Goal: Check status: Check status

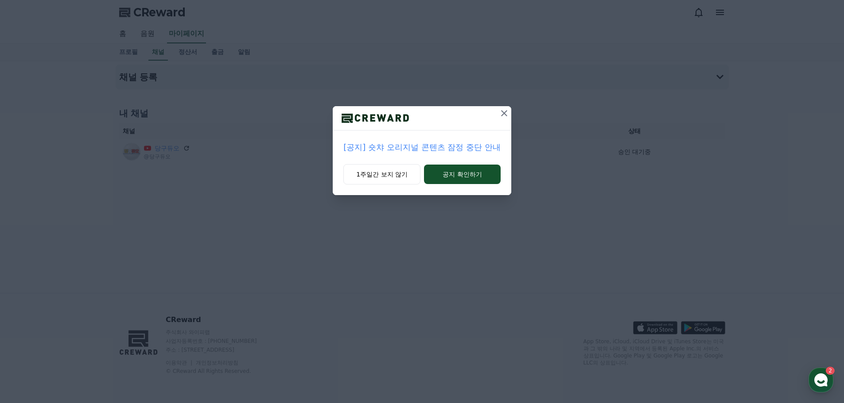
click at [499, 118] on icon at bounding box center [504, 113] width 11 height 11
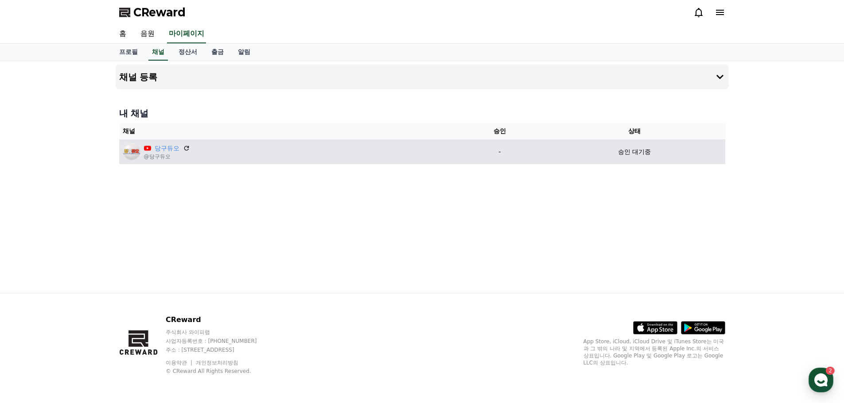
click at [645, 159] on td "승인 대기중" at bounding box center [633, 152] width 181 height 25
click at [638, 158] on td "승인 대기중" at bounding box center [633, 152] width 181 height 25
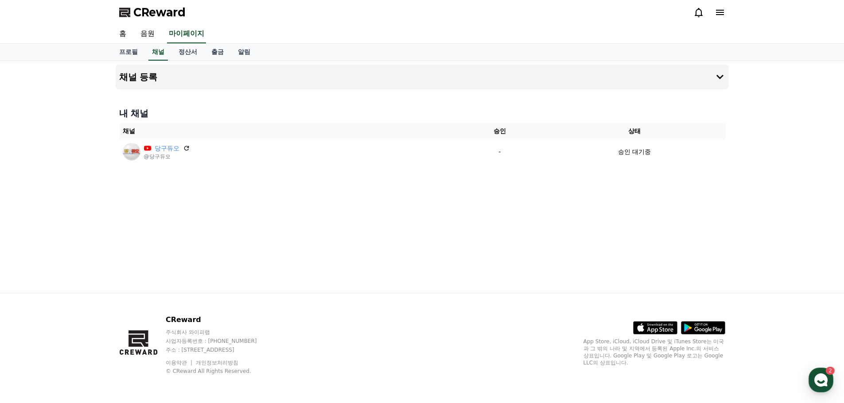
click at [577, 210] on div "채널 등록 내 채널 채널 승인 상태 당구듀오 @당구듀오 - 승인 대기중" at bounding box center [422, 177] width 620 height 232
click at [152, 31] on link "음원" at bounding box center [147, 34] width 28 height 19
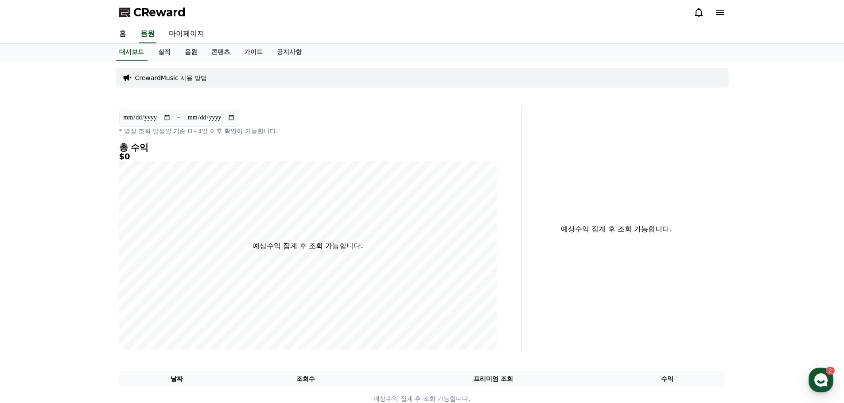
click at [194, 57] on link "음원" at bounding box center [191, 52] width 27 height 17
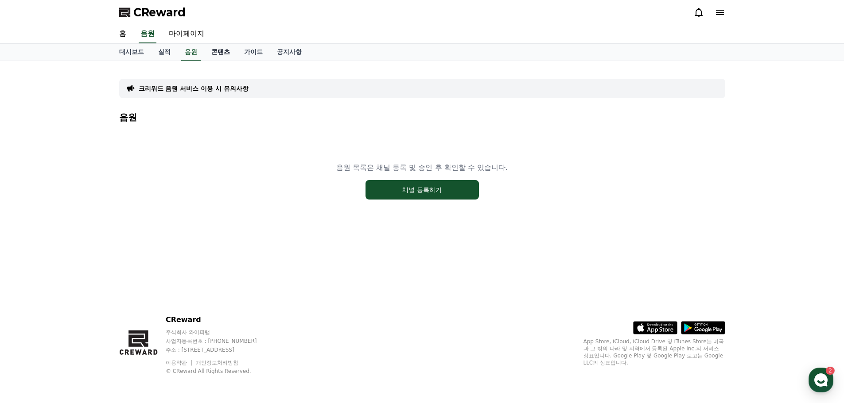
click at [225, 55] on link "콘텐츠" at bounding box center [220, 52] width 33 height 17
click at [244, 59] on link "가이드" at bounding box center [253, 52] width 33 height 17
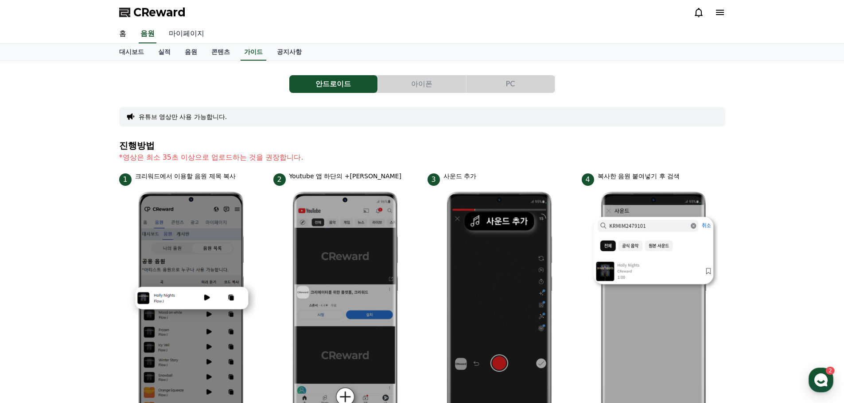
click at [183, 27] on link "마이페이지" at bounding box center [187, 34] width 50 height 19
select select "**********"
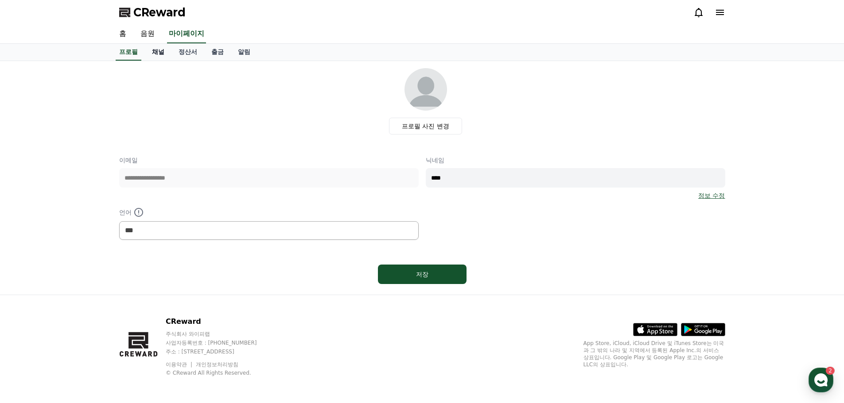
click at [162, 54] on link "채널" at bounding box center [158, 52] width 27 height 17
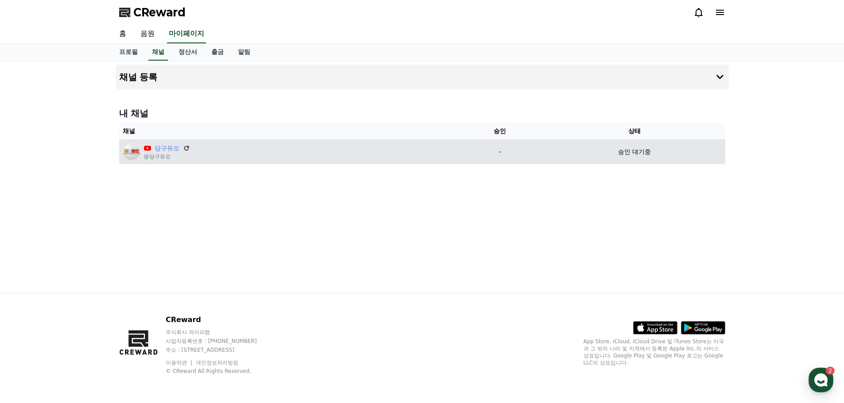
click at [636, 145] on td "승인 대기중" at bounding box center [633, 152] width 181 height 25
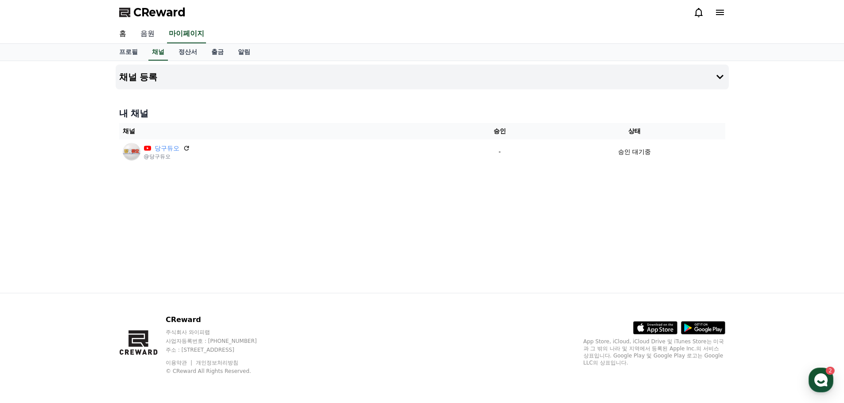
click at [144, 35] on link "음원" at bounding box center [147, 34] width 28 height 19
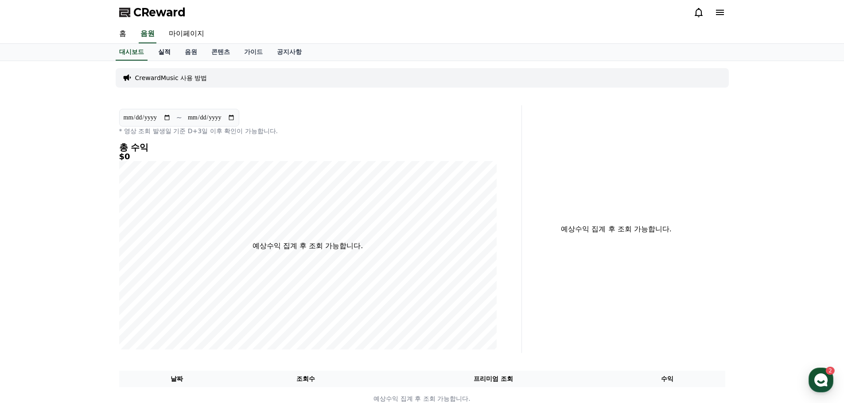
click at [169, 55] on link "실적" at bounding box center [164, 52] width 27 height 17
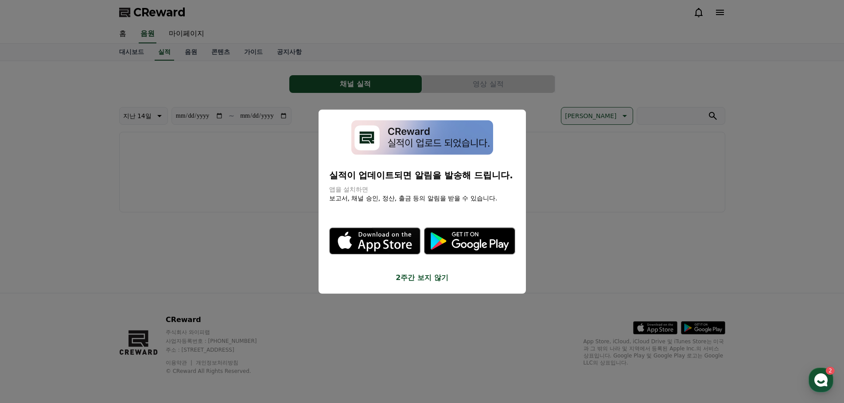
click at [196, 53] on button "close modal" at bounding box center [422, 201] width 844 height 403
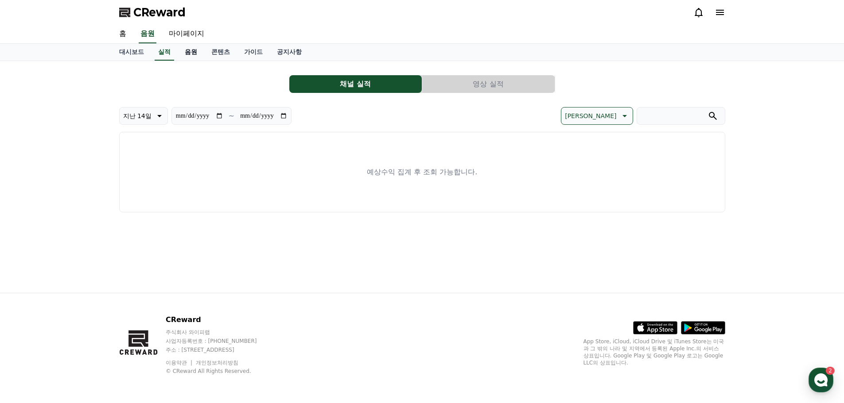
click at [191, 53] on link "음원" at bounding box center [191, 52] width 27 height 17
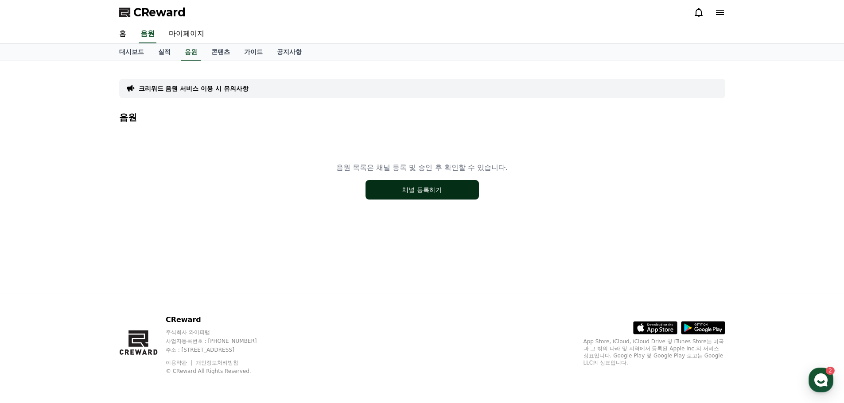
drag, startPoint x: 420, startPoint y: 208, endPoint x: 422, endPoint y: 187, distance: 21.4
click at [420, 206] on div "음원 목록은 채널 등록 및 승인 후 확인할 수 있습니다. 채널 등록하기" at bounding box center [422, 181] width 606 height 111
click at [423, 188] on button "채널 등록하기" at bounding box center [421, 189] width 113 height 19
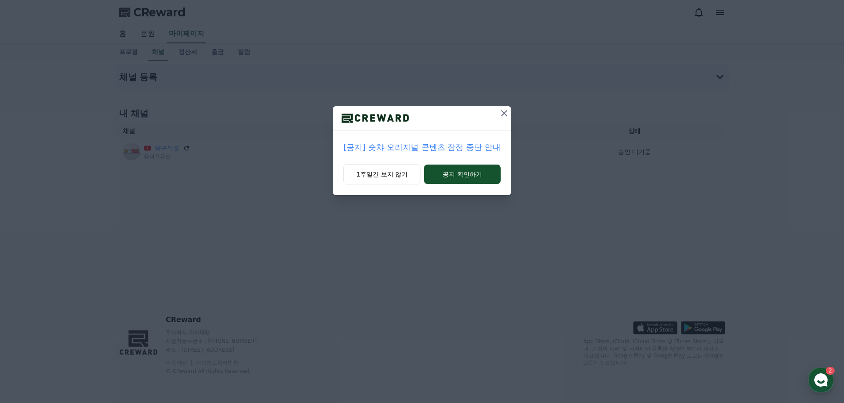
click at [500, 110] on icon at bounding box center [504, 113] width 11 height 11
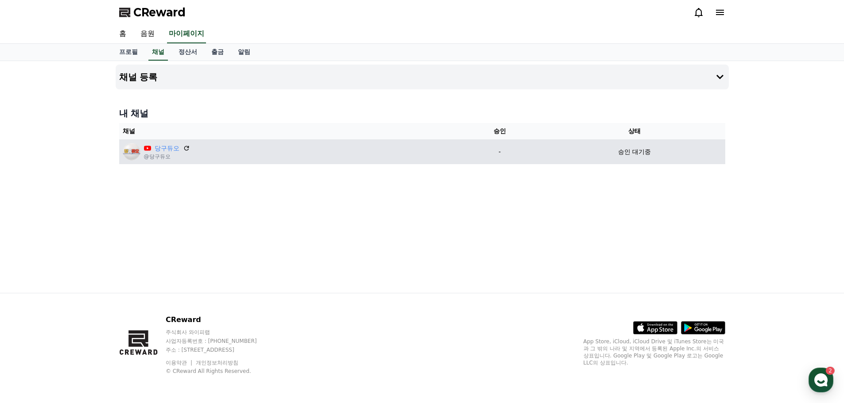
click at [611, 154] on div "승인 대기중" at bounding box center [634, 151] width 174 height 9
click at [630, 160] on td "승인 대기중" at bounding box center [633, 152] width 181 height 25
click at [186, 148] on icon at bounding box center [186, 148] width 8 height 8
